Goal: Information Seeking & Learning: Learn about a topic

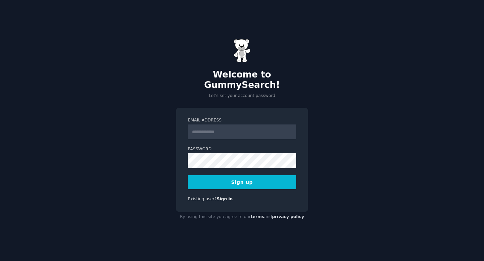
click at [228, 127] on input "Email Address" at bounding box center [242, 132] width 108 height 15
type input "**********"
click at [256, 175] on button "Sign up" at bounding box center [242, 182] width 108 height 14
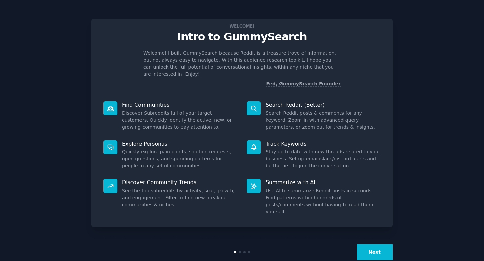
click at [375, 244] on button "Next" at bounding box center [375, 252] width 36 height 16
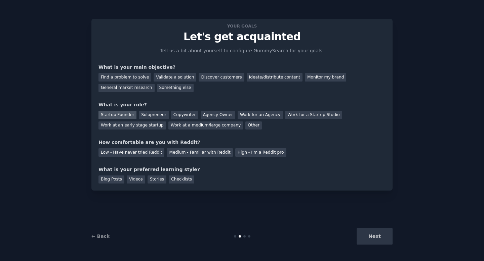
click at [126, 114] on div "Startup Founder" at bounding box center [117, 115] width 38 height 8
click at [217, 149] on div "Medium - Familiar with Reddit" at bounding box center [200, 153] width 66 height 8
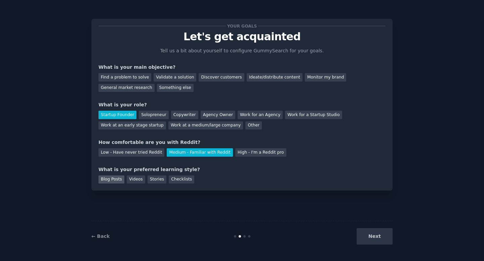
click at [118, 178] on div "Blog Posts" at bounding box center [111, 180] width 26 height 8
click at [133, 179] on div "Videos" at bounding box center [136, 180] width 18 height 8
click at [113, 177] on div "Blog Posts" at bounding box center [111, 180] width 26 height 8
click at [174, 179] on div "Checklists" at bounding box center [182, 180] width 26 height 8
click at [116, 177] on div "Blog Posts" at bounding box center [111, 180] width 26 height 8
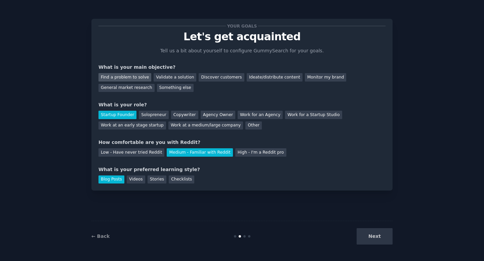
click at [115, 75] on div "Find a problem to solve" at bounding box center [124, 77] width 53 height 8
click at [376, 236] on button "Next" at bounding box center [375, 237] width 36 height 16
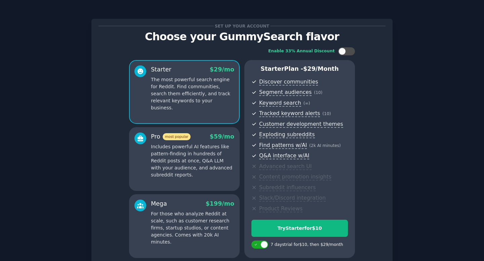
scroll to position [56, 0]
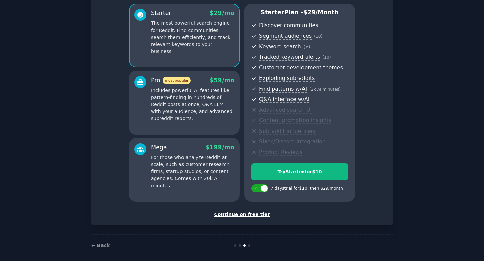
click at [251, 216] on div "Continue on free tier" at bounding box center [241, 214] width 287 height 7
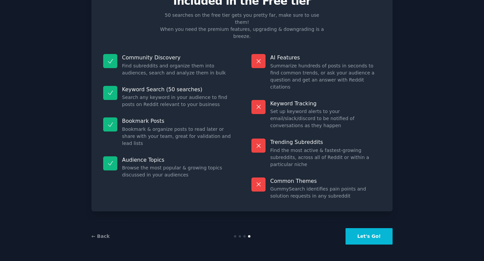
scroll to position [0, 0]
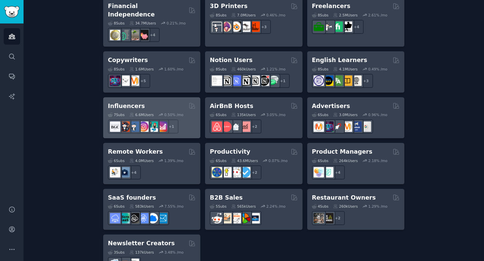
scroll to position [498, 0]
click at [151, 102] on div "Influencers Curated by GummySearch" at bounding box center [152, 106] width 88 height 8
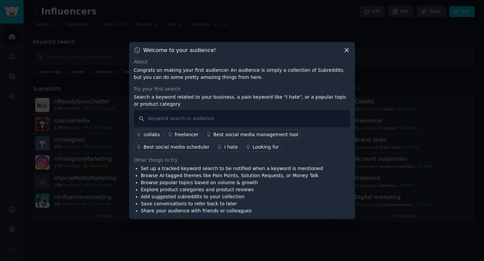
click at [264, 148] on div "Looking for" at bounding box center [266, 147] width 26 height 7
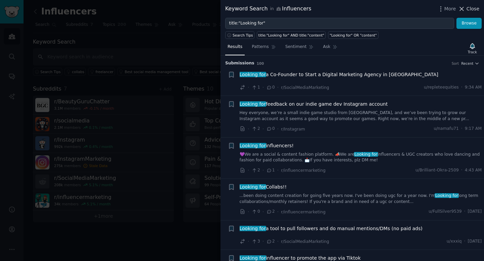
click at [467, 9] on span "Close" at bounding box center [472, 8] width 13 height 7
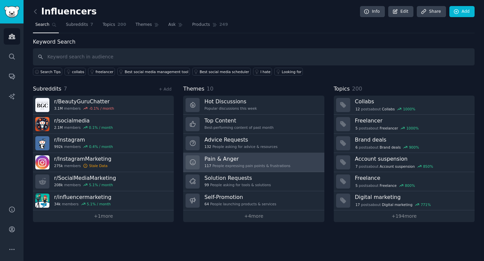
click at [227, 160] on h3 "Pain & Anger" at bounding box center [247, 159] width 86 height 7
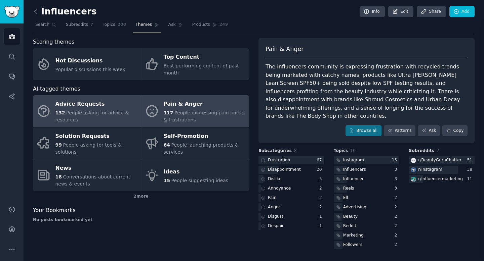
click at [92, 117] on div "132 People asking for advice & resources" at bounding box center [96, 117] width 82 height 14
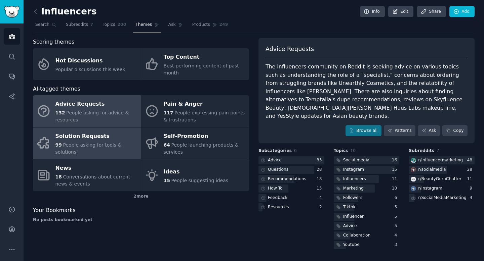
click at [76, 138] on div "Solution Requests" at bounding box center [96, 136] width 82 height 11
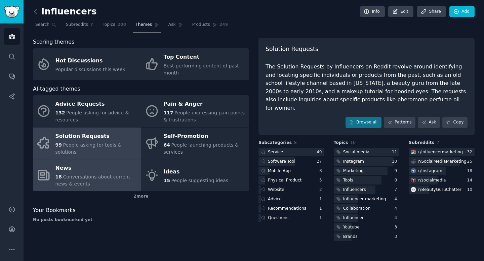
click at [79, 164] on div "News" at bounding box center [96, 168] width 82 height 11
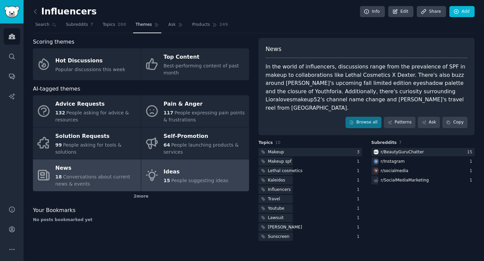
click at [184, 173] on div "Ideas" at bounding box center [196, 172] width 65 height 11
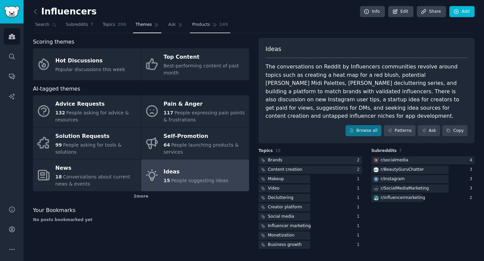
click at [204, 23] on span "Products" at bounding box center [201, 25] width 18 height 6
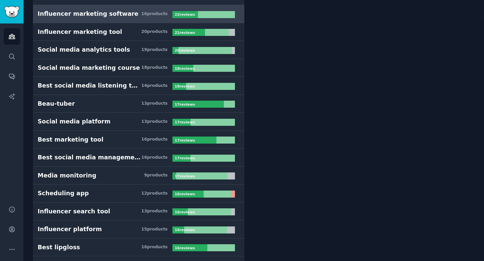
scroll to position [535, 0]
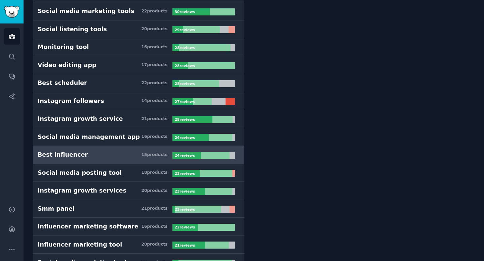
click at [73, 155] on div "Best influencer" at bounding box center [63, 155] width 50 height 8
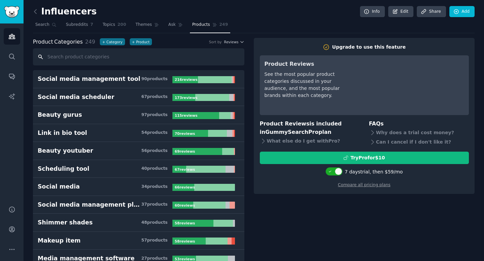
click at [94, 60] on input "text" at bounding box center [138, 56] width 211 height 17
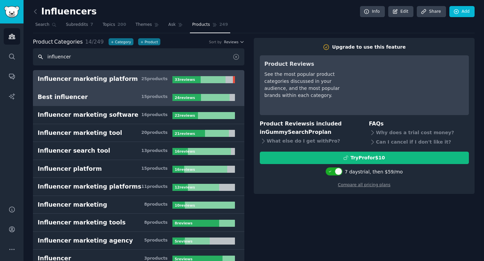
type input "influencer"
click at [80, 81] on div "Influencer marketing platform" at bounding box center [88, 79] width 100 height 8
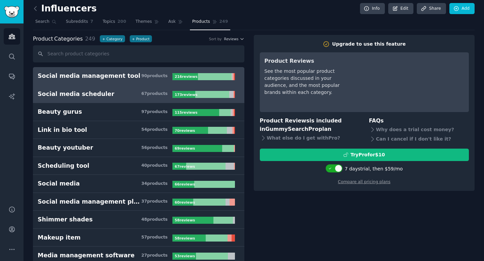
scroll to position [4, 0]
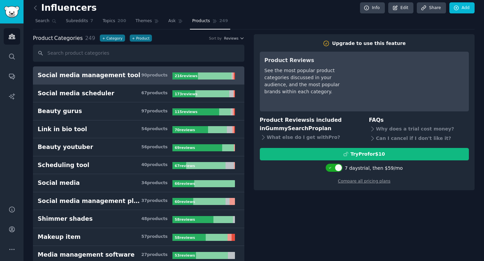
click at [231, 36] on div "Product Categories 249 + Category + Product Sort by Reviews" at bounding box center [138, 38] width 211 height 8
click at [231, 37] on span "Reviews" at bounding box center [231, 38] width 14 height 5
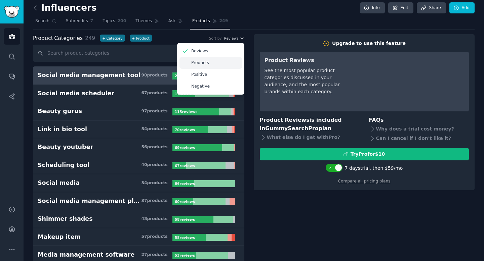
click at [192, 64] on p "Products" at bounding box center [200, 63] width 18 height 6
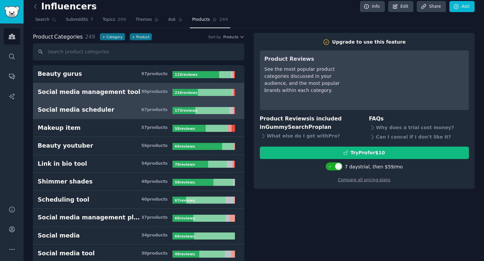
scroll to position [0, 0]
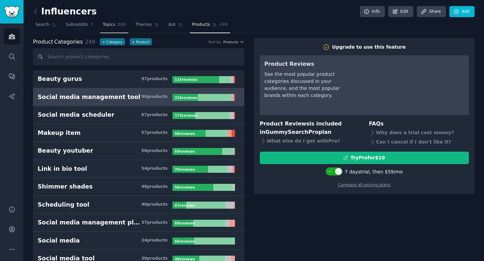
click at [107, 25] on span "Topics" at bounding box center [109, 25] width 12 height 6
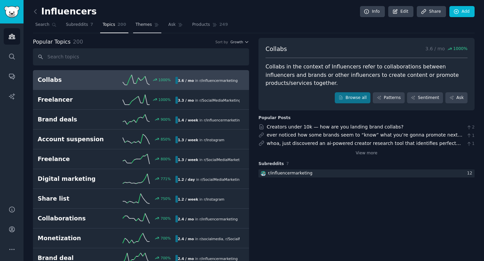
click at [141, 26] on span "Themes" at bounding box center [143, 25] width 16 height 6
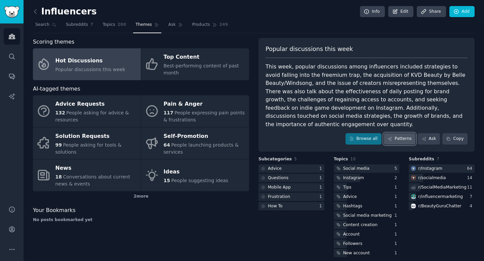
click at [399, 133] on link "Patterns" at bounding box center [400, 138] width 32 height 11
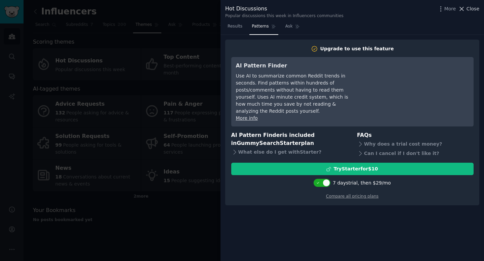
click at [472, 10] on span "Close" at bounding box center [472, 8] width 13 height 7
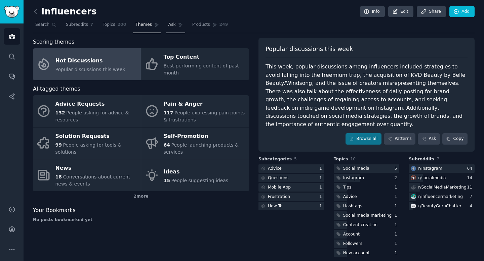
click at [170, 27] on span "Ask" at bounding box center [171, 25] width 7 height 6
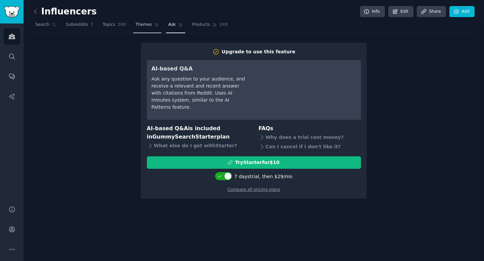
click at [144, 26] on span "Themes" at bounding box center [143, 25] width 16 height 6
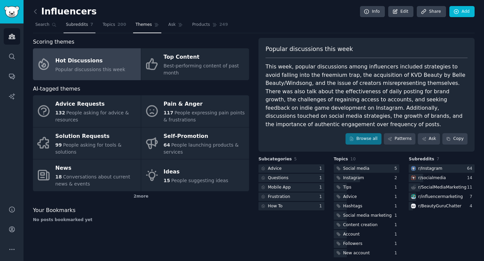
click at [77, 24] on span "Subreddits" at bounding box center [77, 25] width 22 height 6
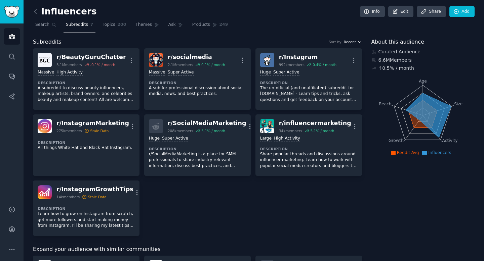
click at [352, 43] on span "Recent" at bounding box center [350, 42] width 12 height 5
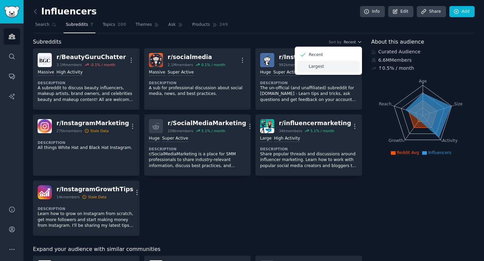
click at [329, 64] on div "Largest" at bounding box center [328, 67] width 63 height 12
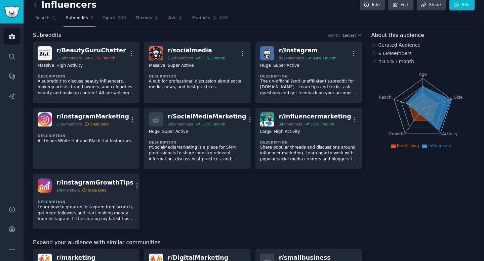
scroll to position [6, 0]
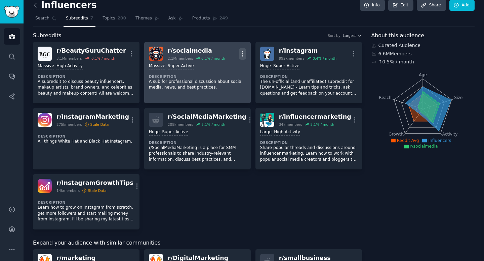
click at [239, 55] on icon "button" at bounding box center [242, 53] width 7 height 7
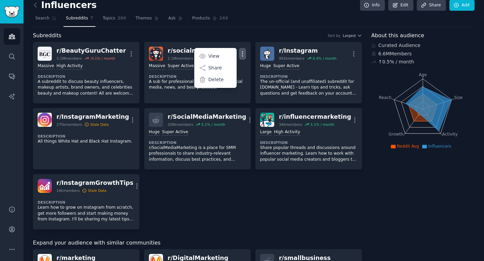
click at [239, 36] on div "Subreddits Sort by Largest" at bounding box center [197, 36] width 329 height 8
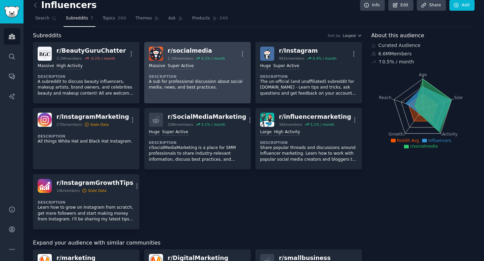
click at [171, 55] on h2 "r/ socialmedia 2.1M members 0.1 % / month" at bounding box center [196, 54] width 57 height 14
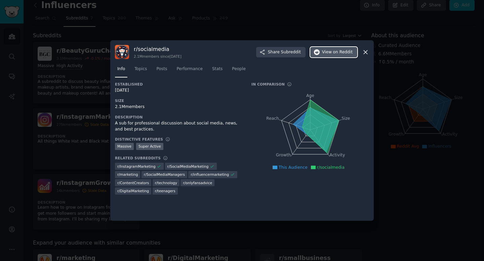
click at [326, 54] on span "View on Reddit" at bounding box center [337, 52] width 31 height 6
click at [364, 52] on icon at bounding box center [365, 52] width 7 height 7
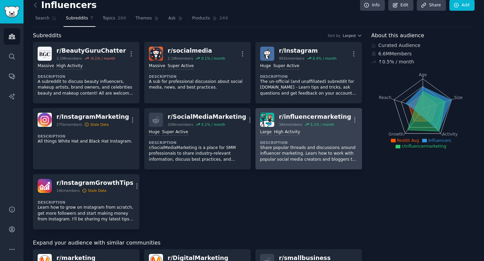
click at [312, 123] on div "5.1 % / month" at bounding box center [322, 124] width 24 height 5
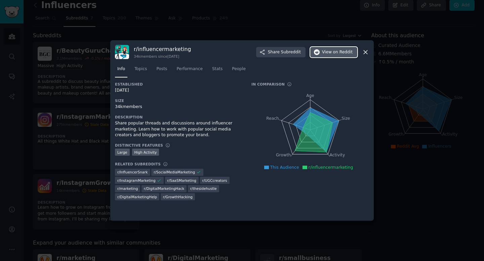
click at [324, 54] on span "View on Reddit" at bounding box center [337, 52] width 31 height 6
